Goal: Task Accomplishment & Management: Use online tool/utility

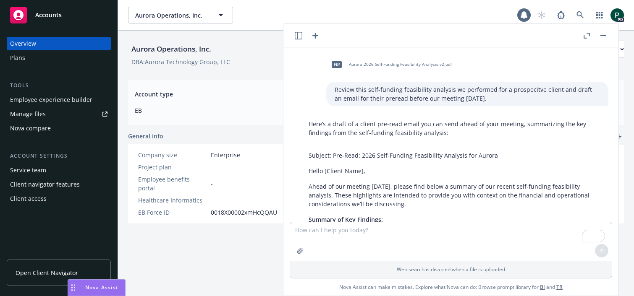
scroll to position [328, 0]
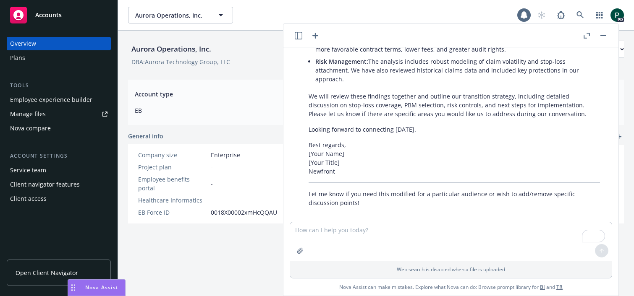
click at [43, 118] on div "Manage files" at bounding box center [28, 114] width 36 height 13
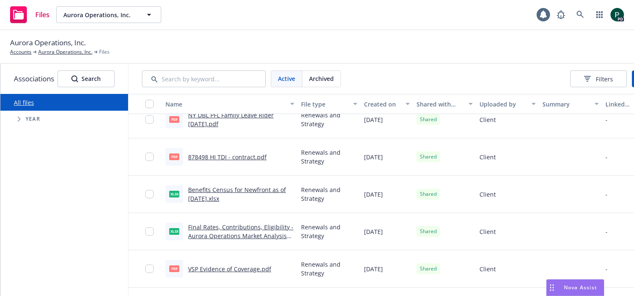
scroll to position [162, 0]
click at [246, 44] on div "Aurora Operations, Inc. Accounts Aurora Operations, Inc. Files" at bounding box center [317, 46] width 614 height 18
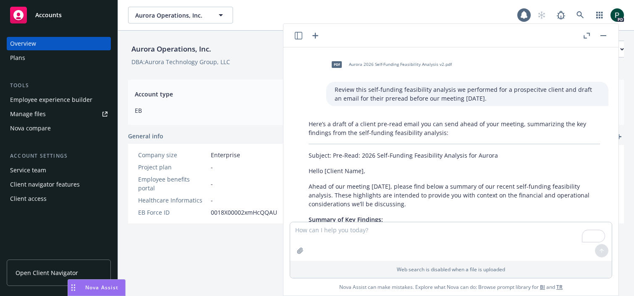
scroll to position [328, 0]
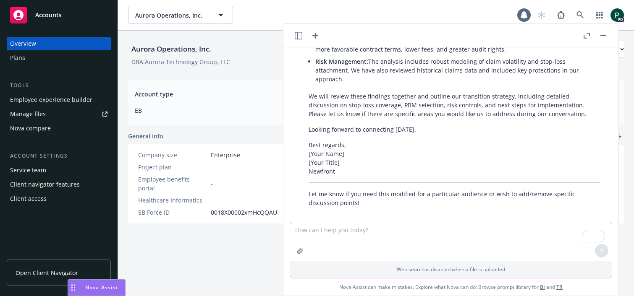
click at [372, 238] on textarea "To enrich screen reader interactions, please activate Accessibility in Grammarl…" at bounding box center [451, 242] width 322 height 39
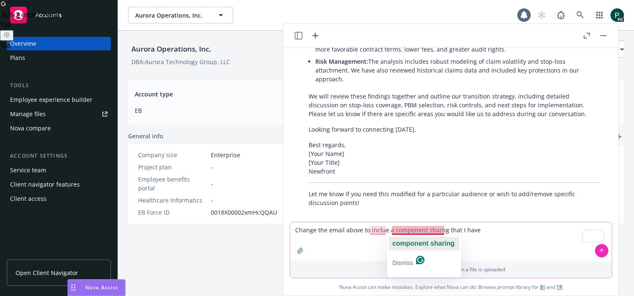
click at [416, 244] on span "component sharing" at bounding box center [423, 243] width 62 height 7
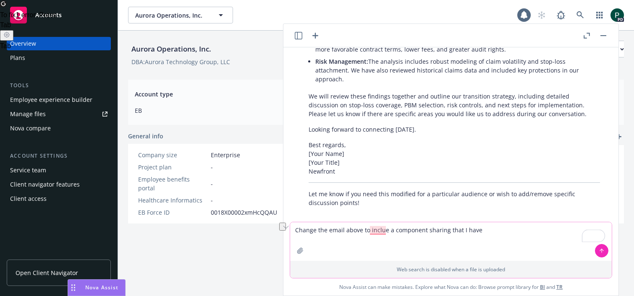
drag, startPoint x: 470, startPoint y: 230, endPoint x: 310, endPoint y: 220, distance: 159.9
click at [302, 226] on textarea "Change the email above to inclue a component sharing that I have" at bounding box center [451, 242] width 322 height 39
type textarea "Change the email above to inclue a component sharing that I have"
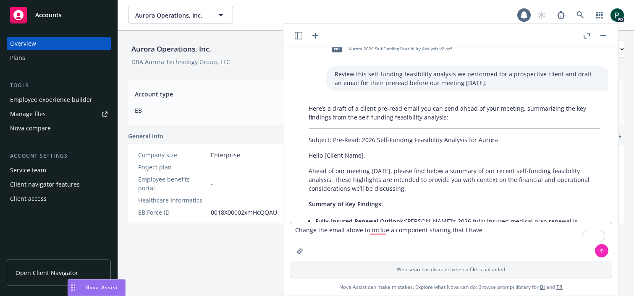
scroll to position [16, 0]
drag, startPoint x: 409, startPoint y: 118, endPoint x: 304, endPoint y: 153, distance: 110.9
copy div "Lorem [Ipsumd Sita], Conse ad eli seddoei temporin, utlabo etdo magna a enimadm…"
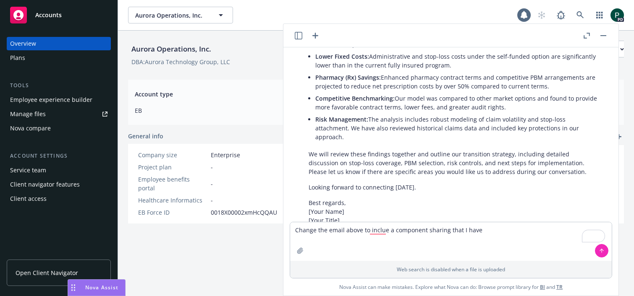
scroll to position [328, 0]
